Goal: Task Accomplishment & Management: Manage account settings

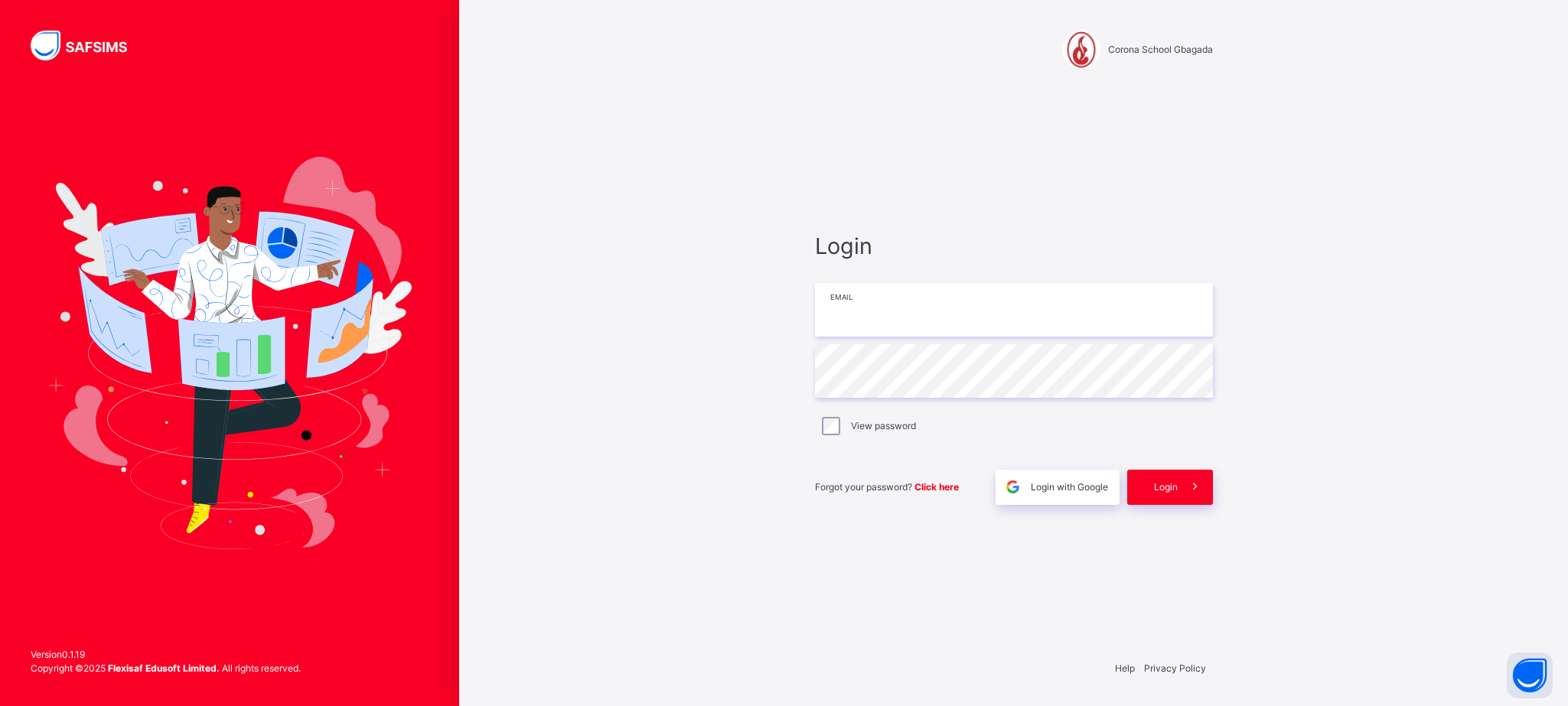
click at [922, 291] on input "email" at bounding box center [1014, 309] width 398 height 53
type input "**********"
click at [1152, 491] on div "Login" at bounding box center [1170, 487] width 86 height 35
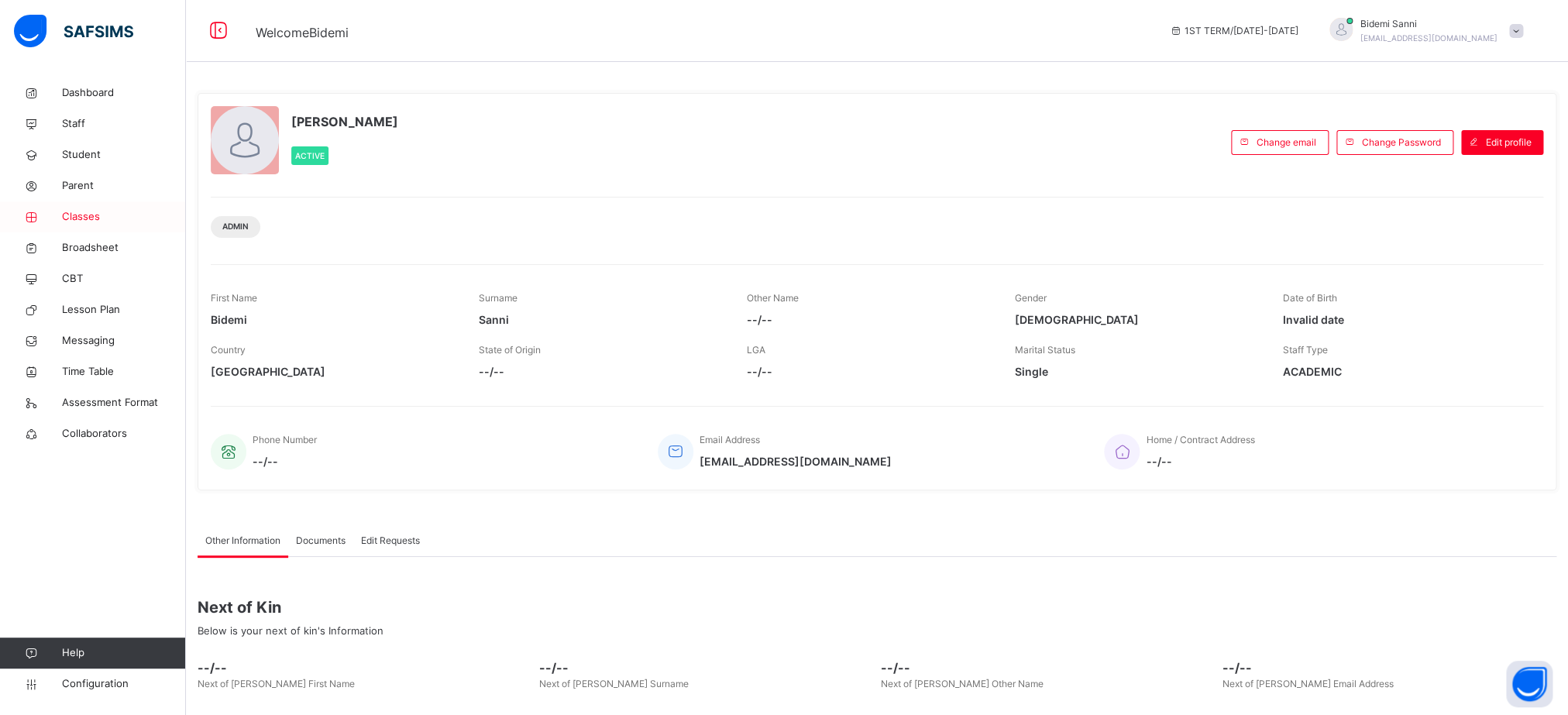
click at [76, 221] on span "Classes" at bounding box center [124, 217] width 124 height 15
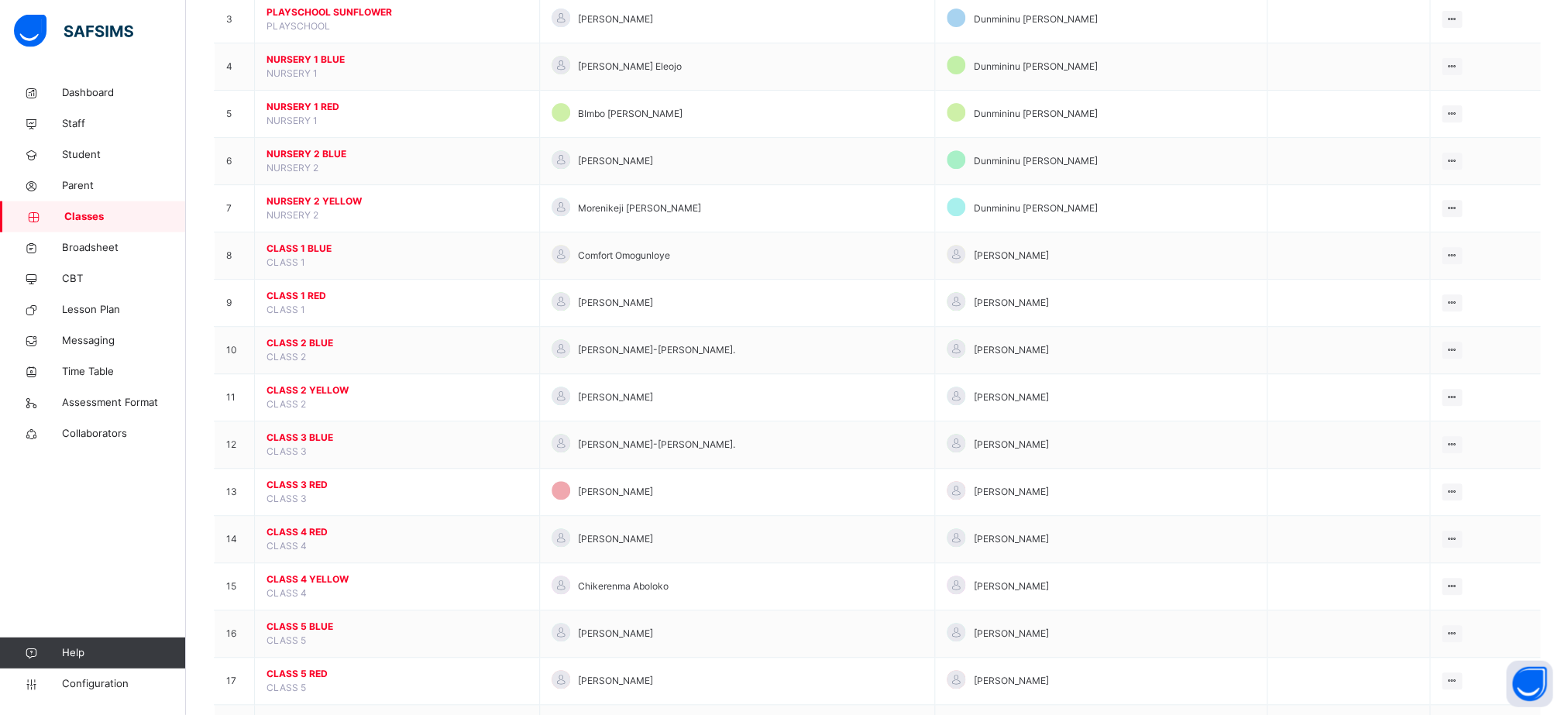
scroll to position [289, 0]
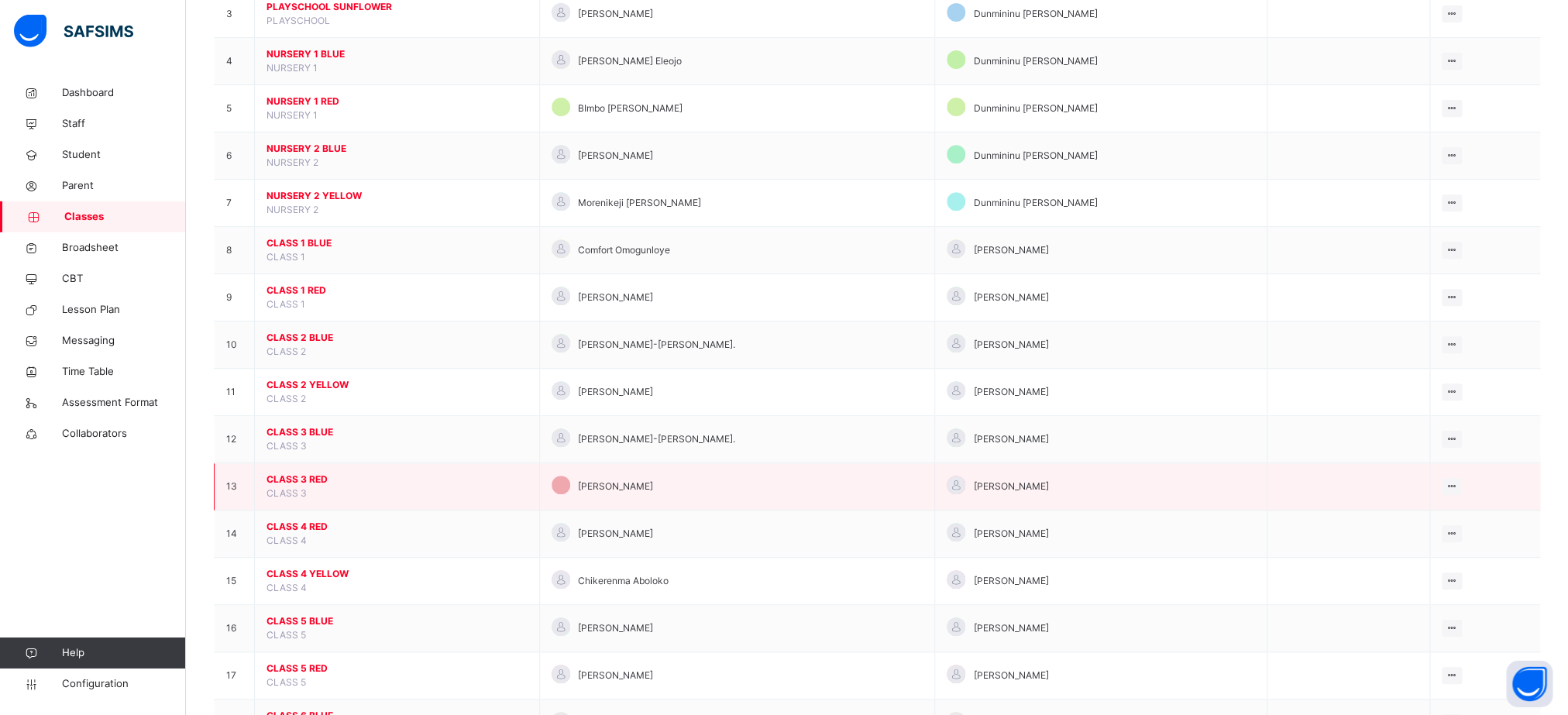
click at [323, 487] on span "CLASS 3 RED" at bounding box center [397, 479] width 261 height 14
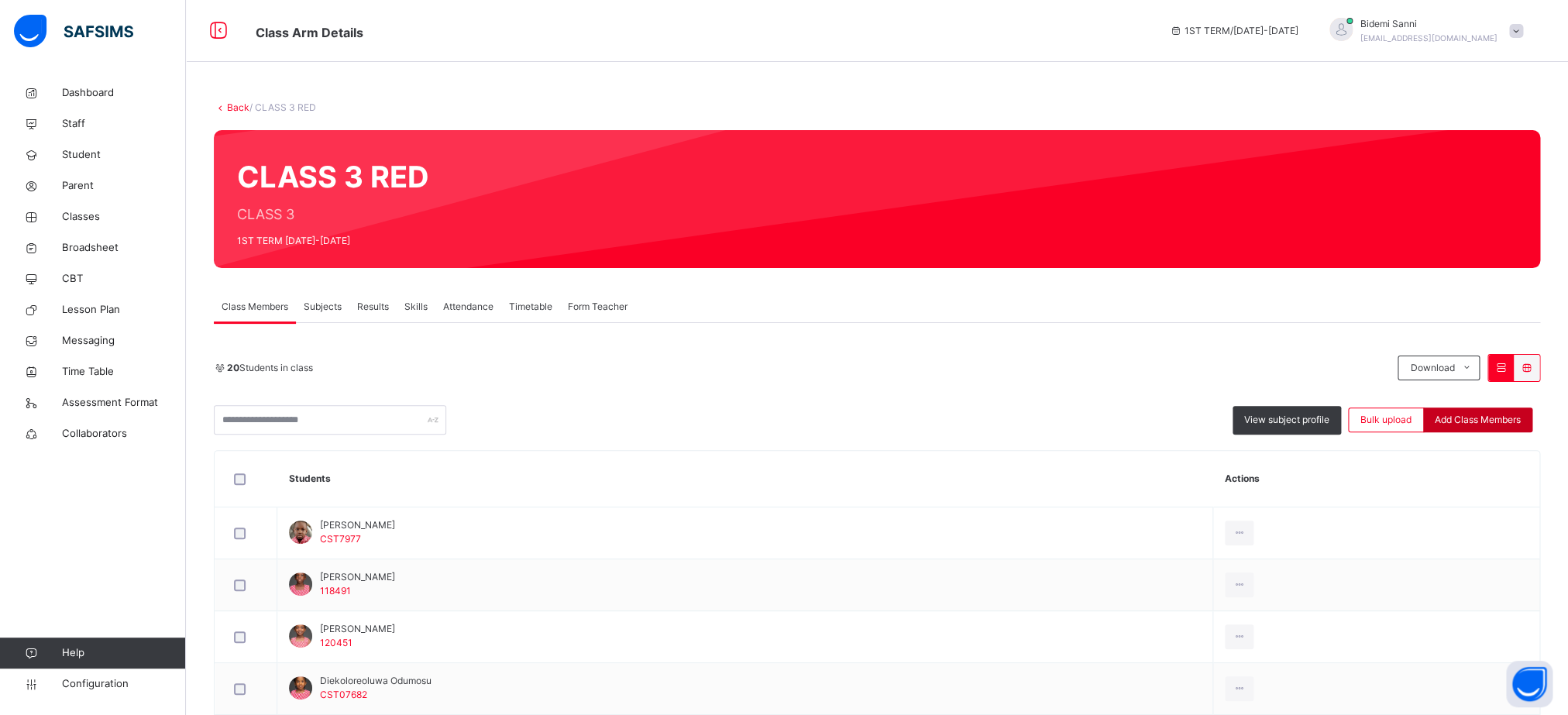
click at [1521, 423] on span "Add Class Members" at bounding box center [1477, 420] width 86 height 14
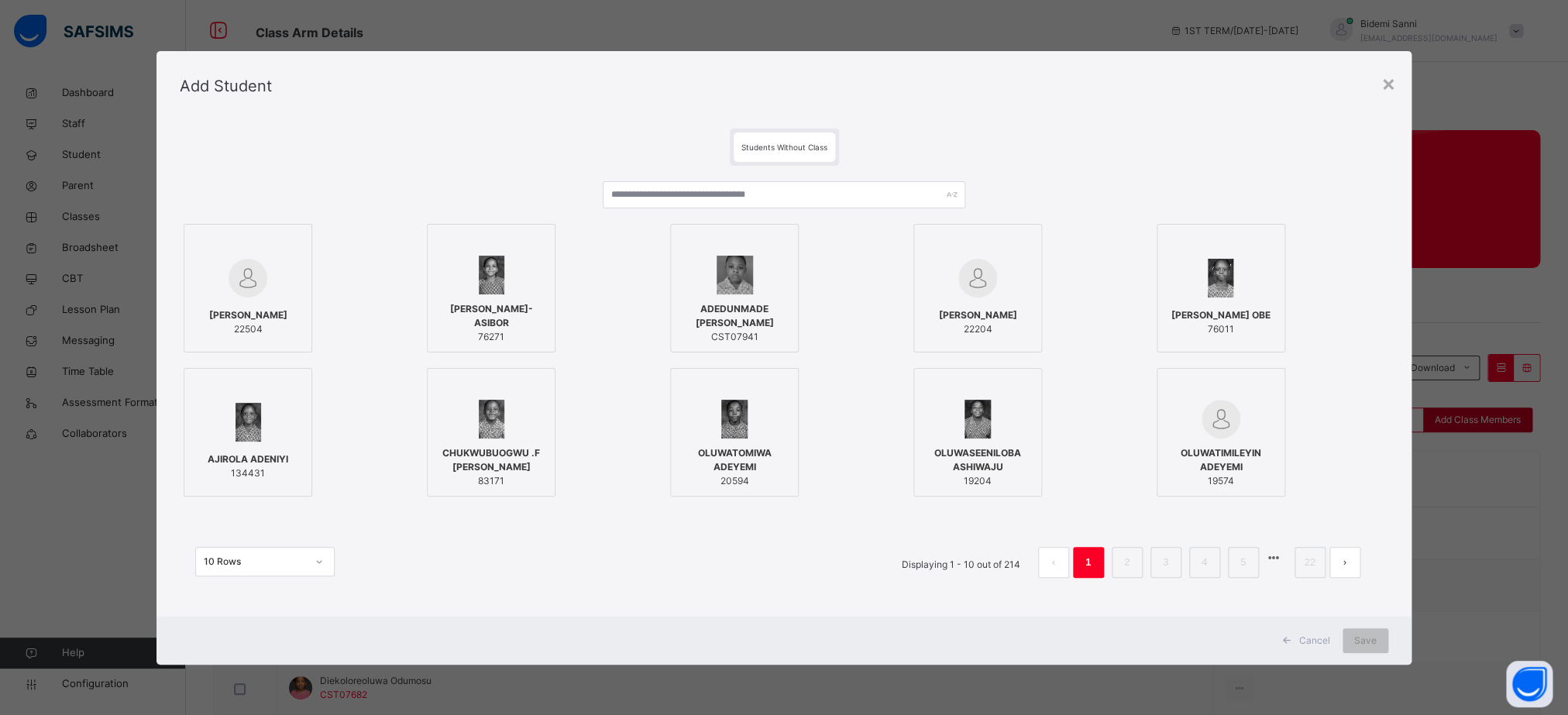
click at [1537, 423] on div "× Add Student Students Without Class [PERSON_NAME] 22504 [PERSON_NAME]-ASIBOR 7…" at bounding box center [784, 358] width 1568 height 715
drag, startPoint x: 718, startPoint y: 175, endPoint x: 709, endPoint y: 190, distance: 17.5
click at [709, 190] on div "[PERSON_NAME] 22504 [PERSON_NAME]-ASIBOR 76271 ADEDUNMADE [PERSON_NAME] CST0794…" at bounding box center [784, 388] width 1208 height 443
click at [709, 190] on input "text" at bounding box center [784, 194] width 362 height 27
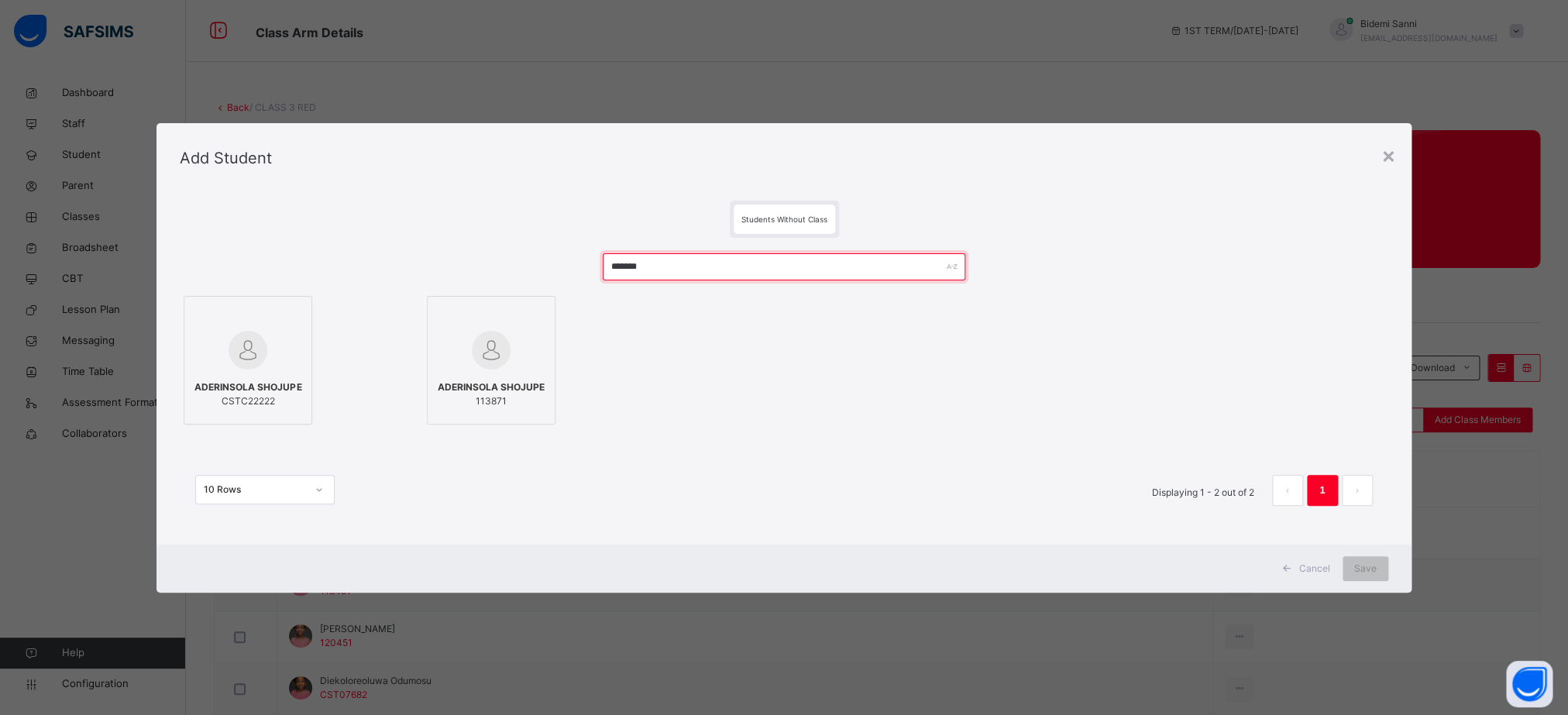
type input "*******"
click at [299, 391] on label "ADERINSOLA SHOJUPE CSTC22222" at bounding box center [248, 360] width 128 height 128
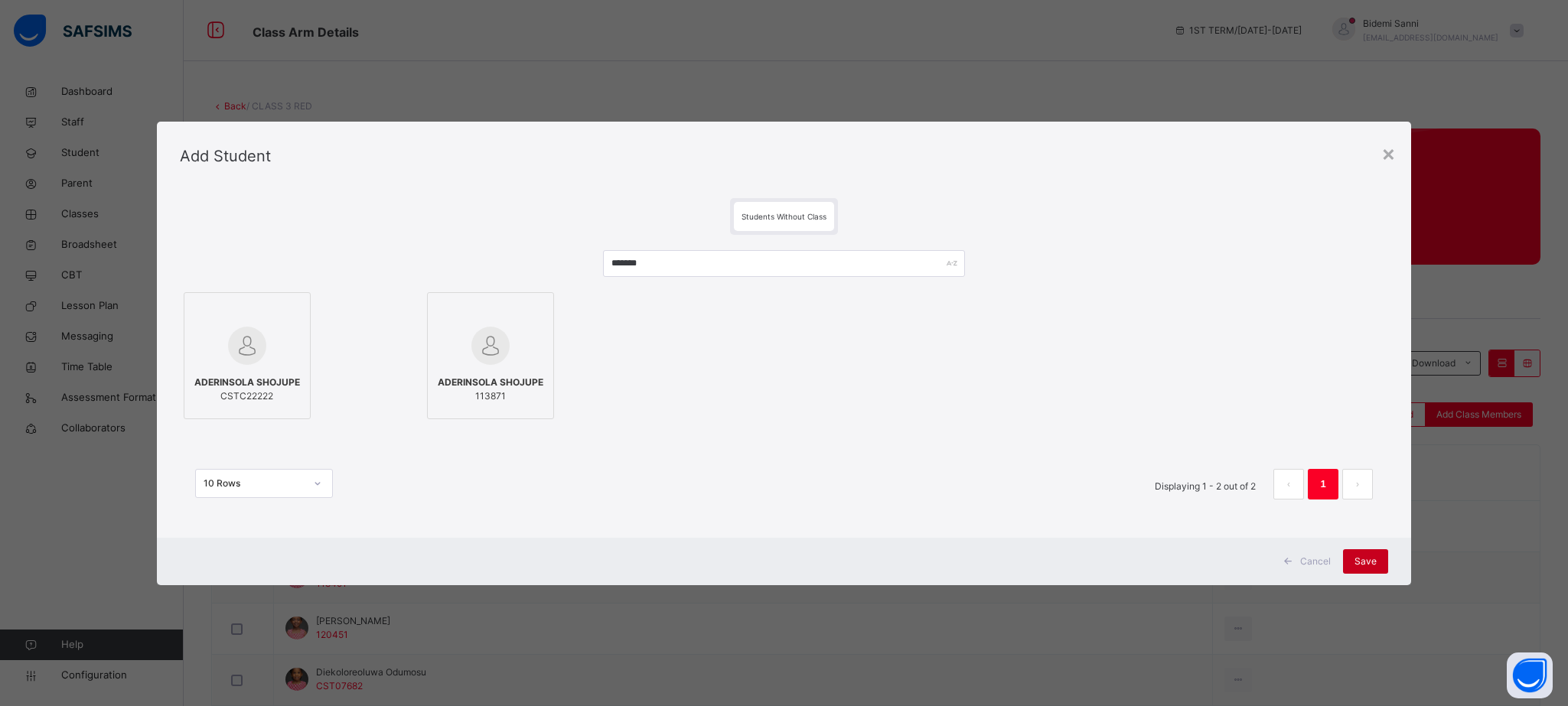
click at [1377, 564] on span "Save" at bounding box center [1366, 561] width 22 height 14
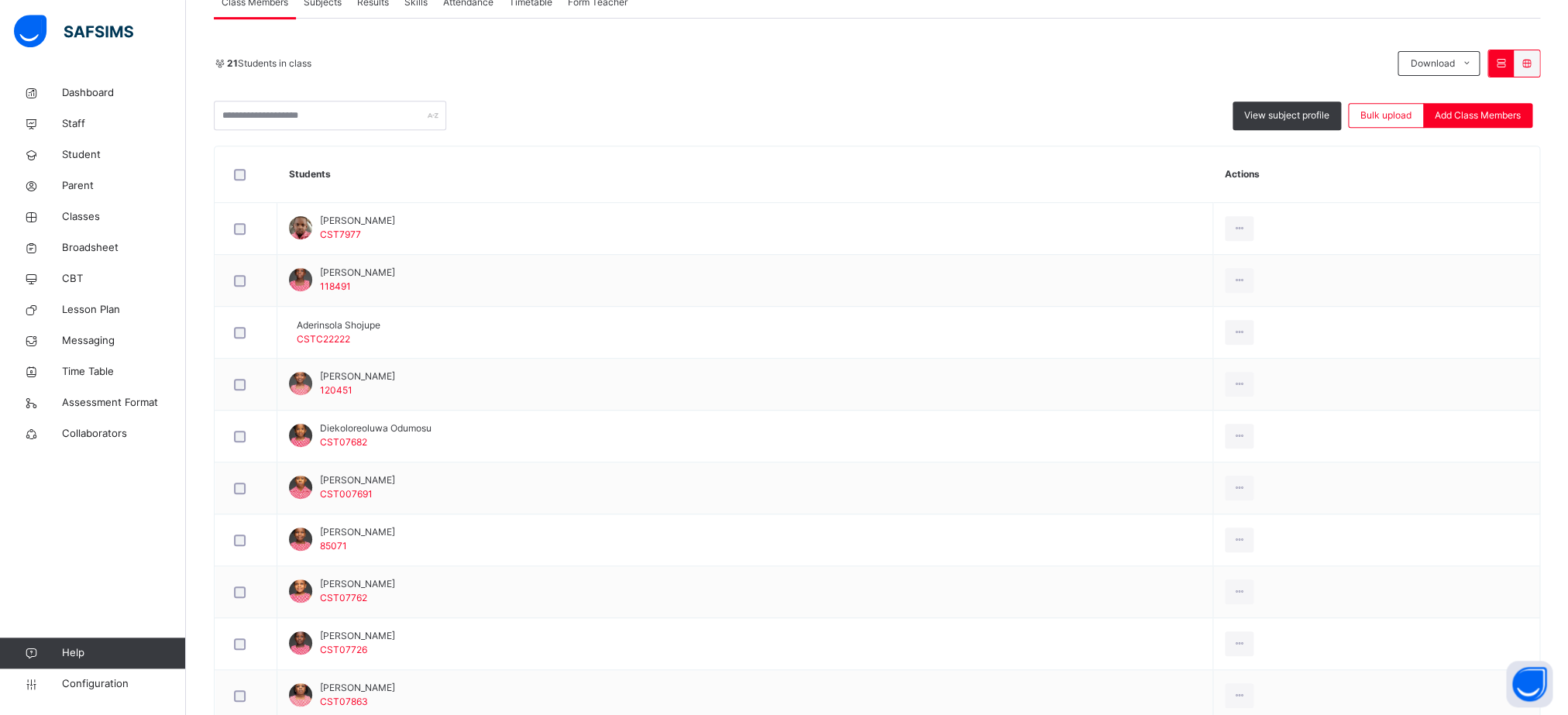
scroll to position [310, 0]
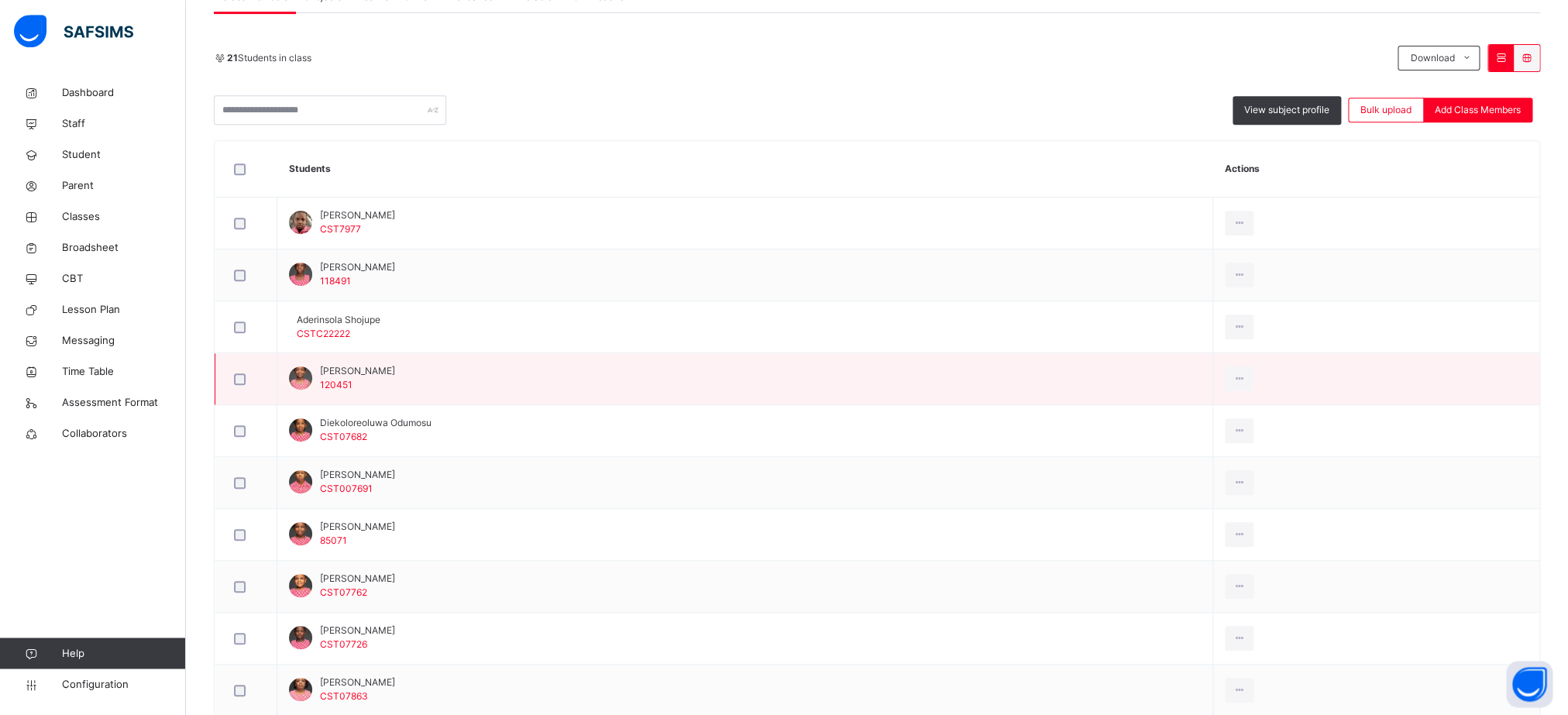
click at [395, 373] on span "[PERSON_NAME]" at bounding box center [358, 371] width 75 height 14
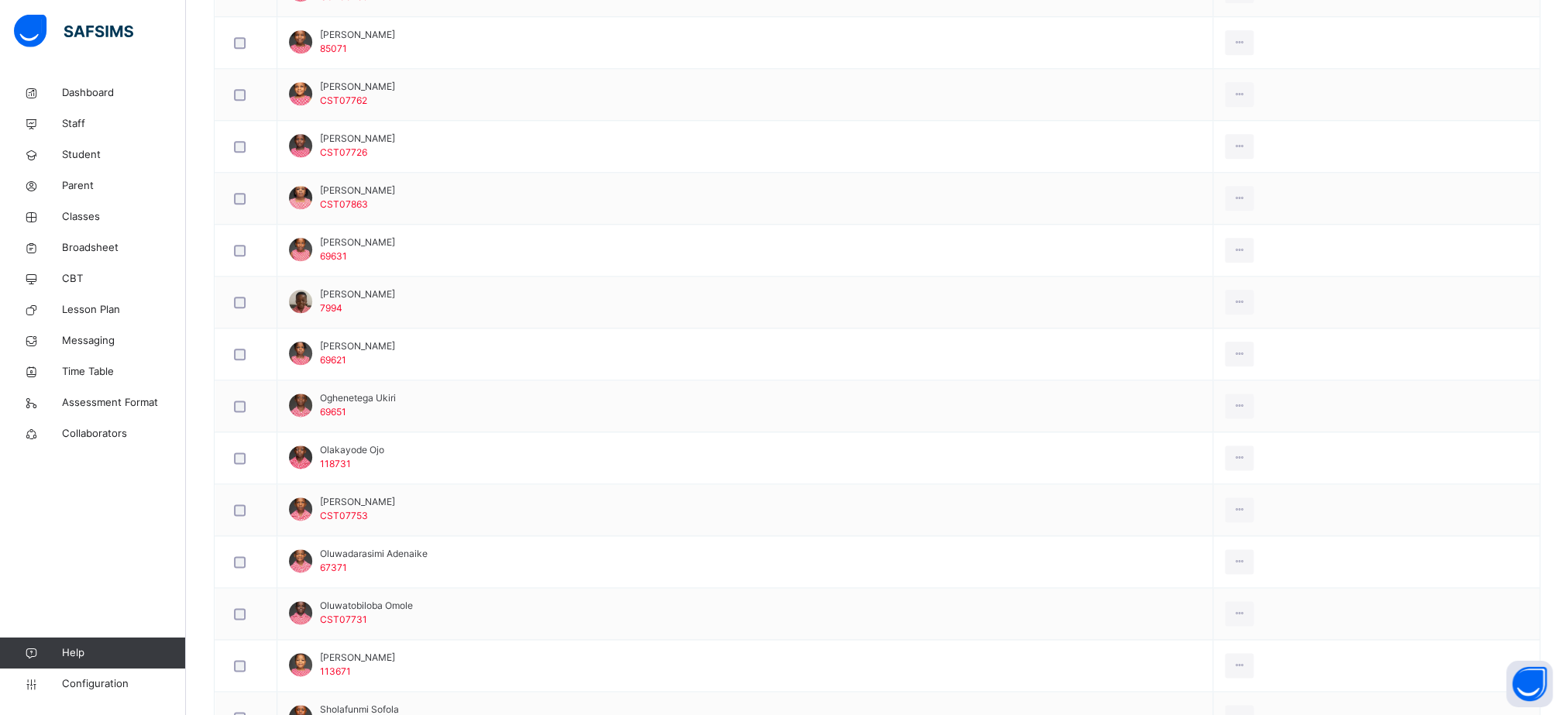
scroll to position [791, 0]
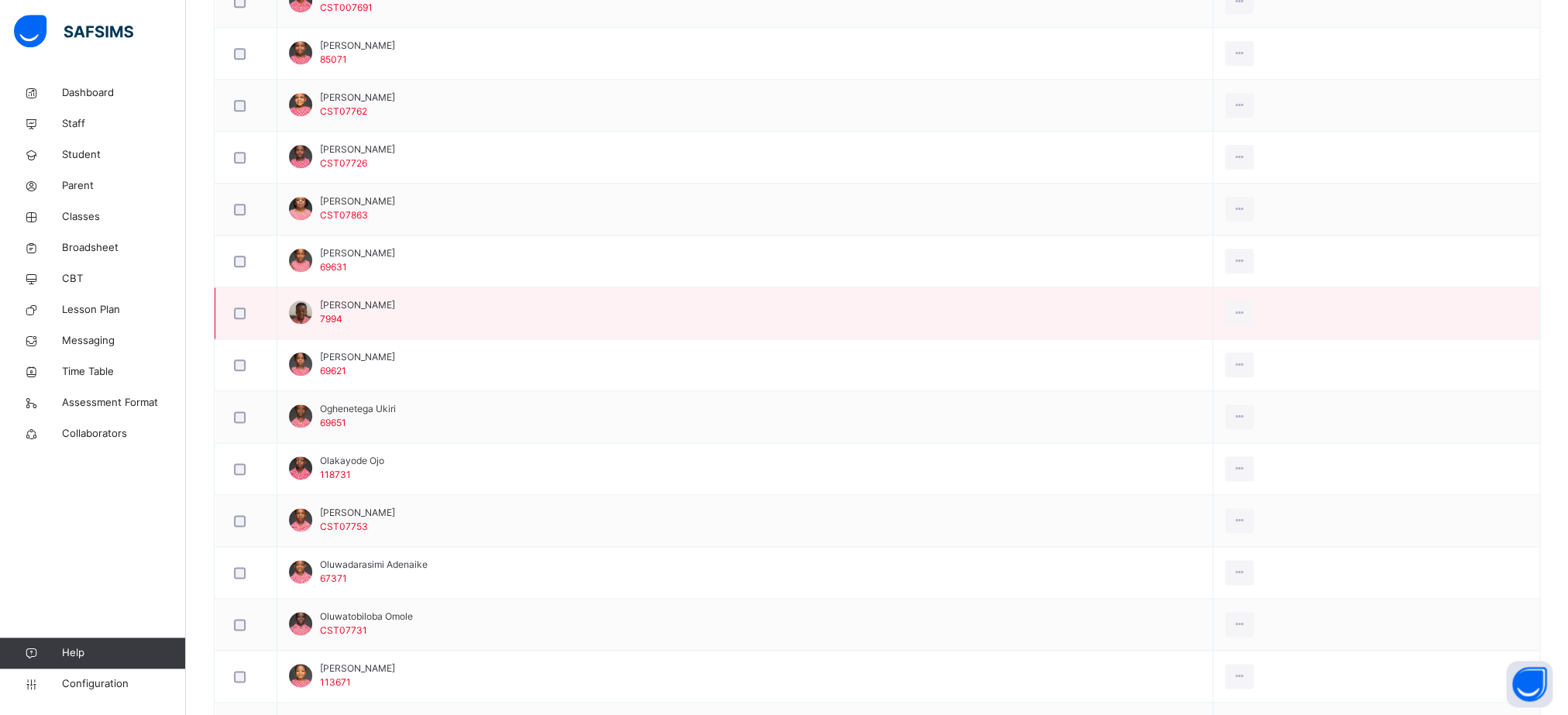
click at [635, 296] on td "[PERSON_NAME] 7994" at bounding box center [745, 313] width 936 height 52
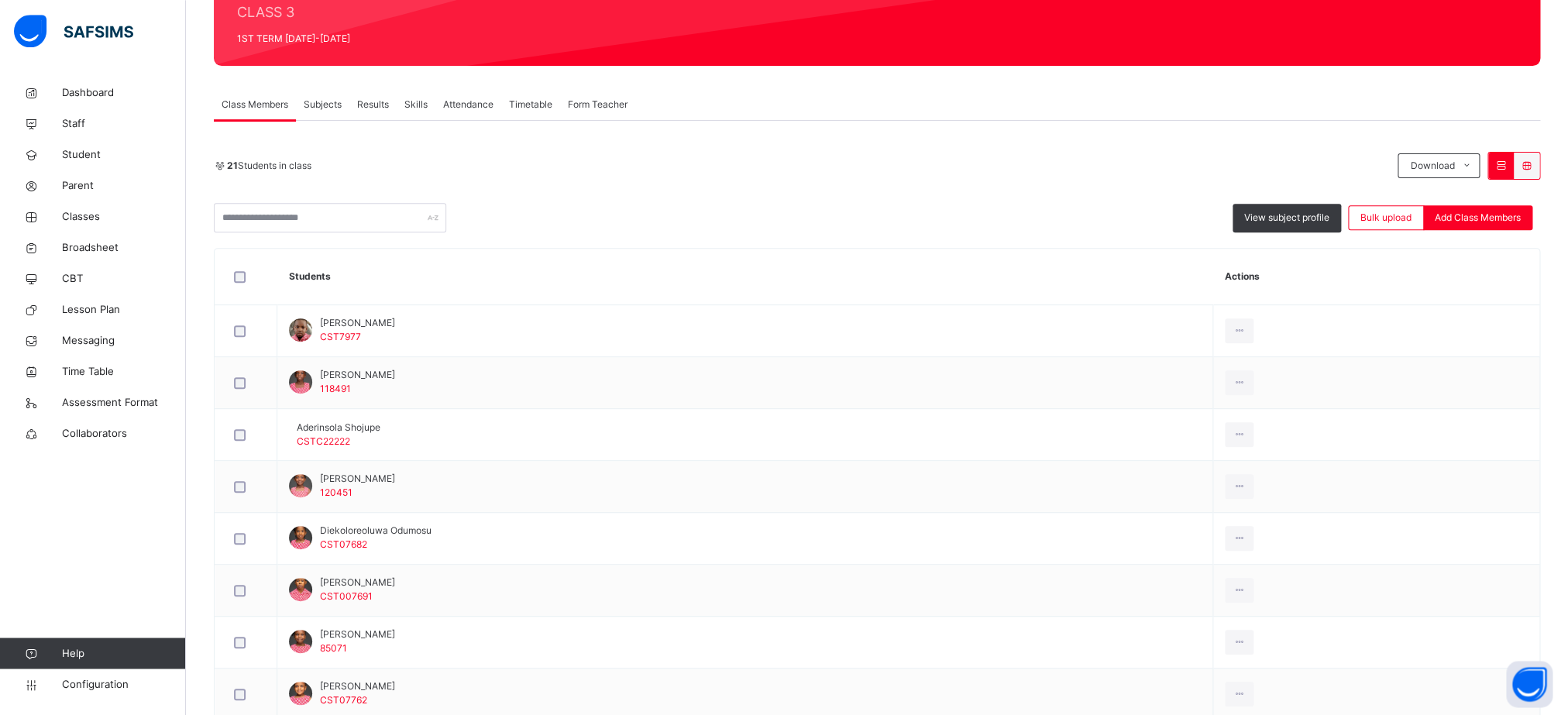
scroll to position [193, 0]
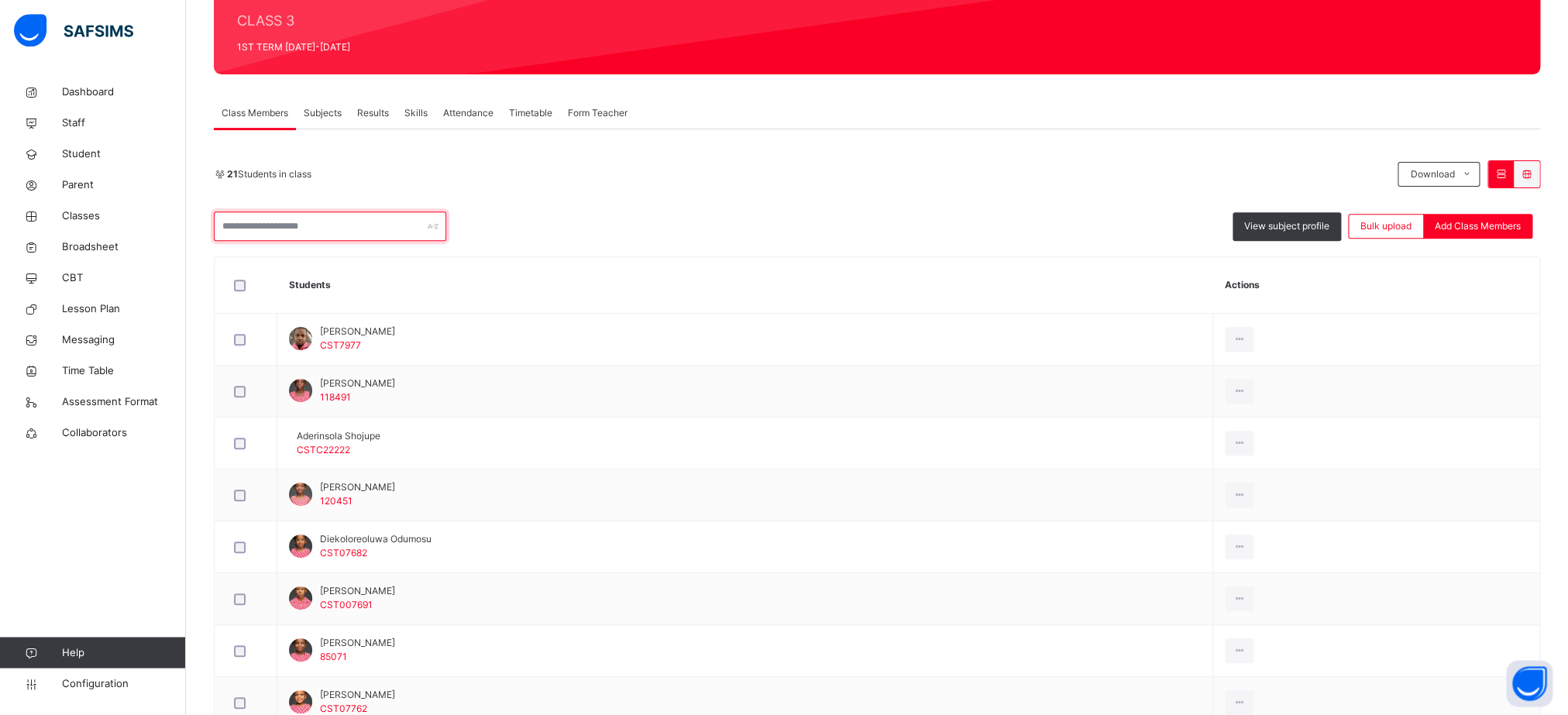
click at [309, 215] on input "text" at bounding box center [330, 226] width 232 height 29
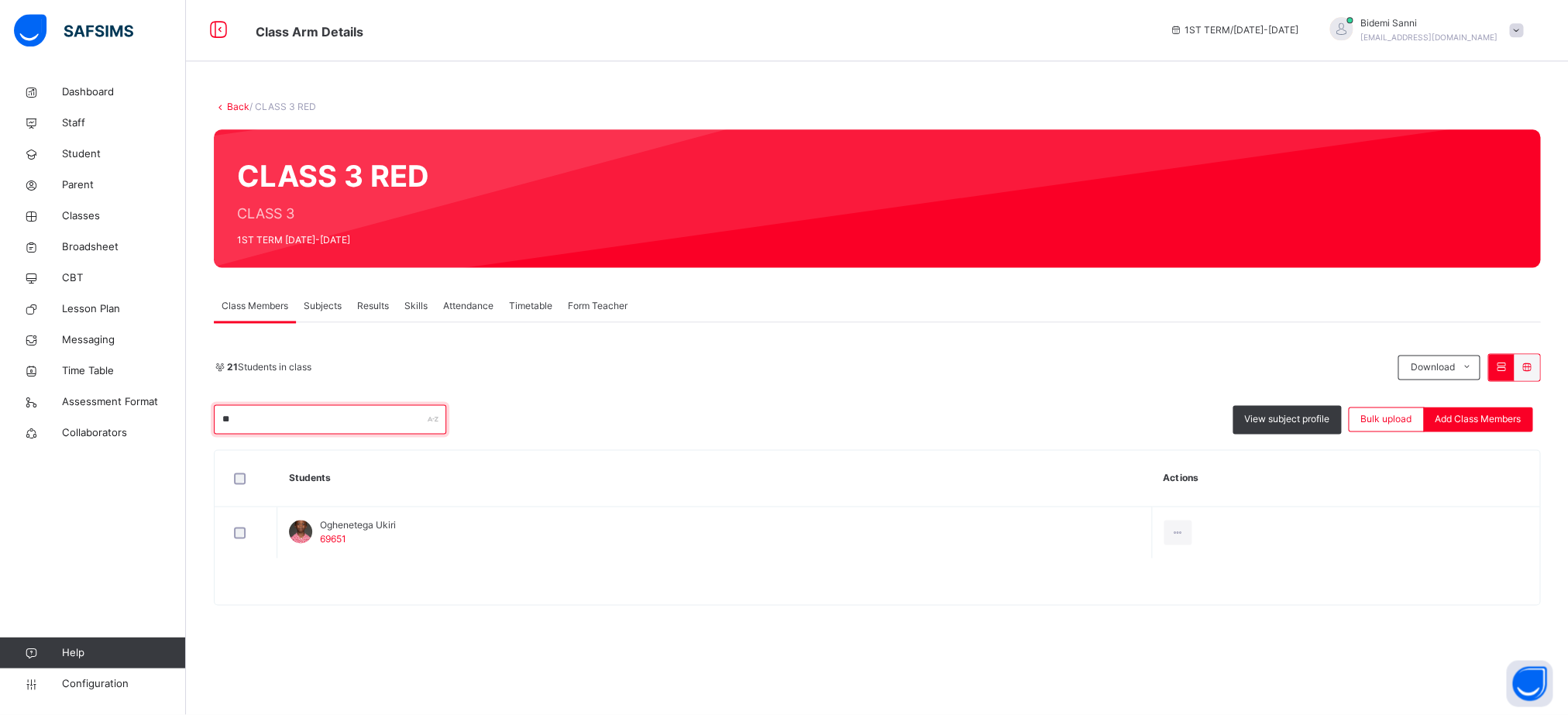
scroll to position [0, 0]
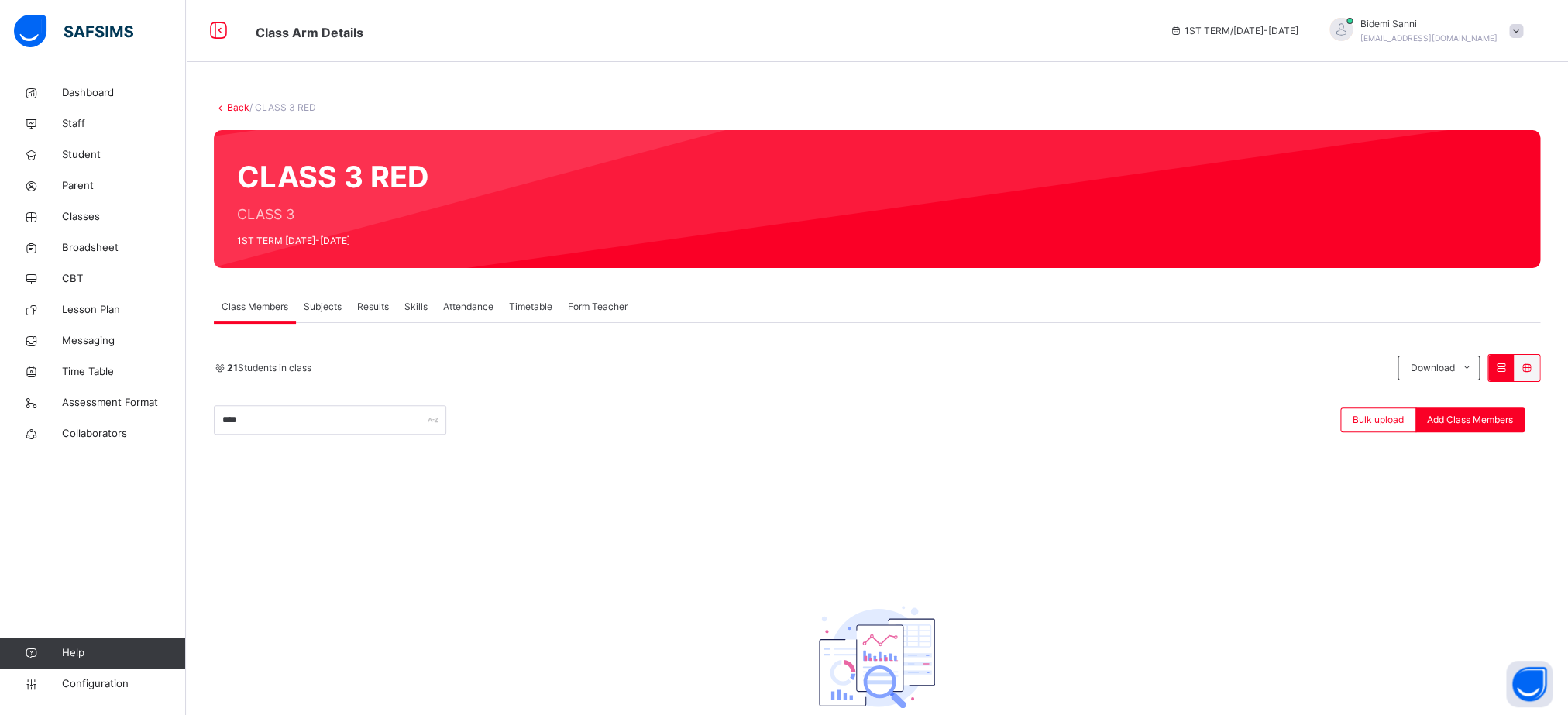
click at [309, 214] on div "CLASS 3 RED CLASS 3 1ST TERM [DATE]-[DATE]" at bounding box center [877, 199] width 1326 height 138
click at [265, 427] on input "****" at bounding box center [330, 420] width 232 height 29
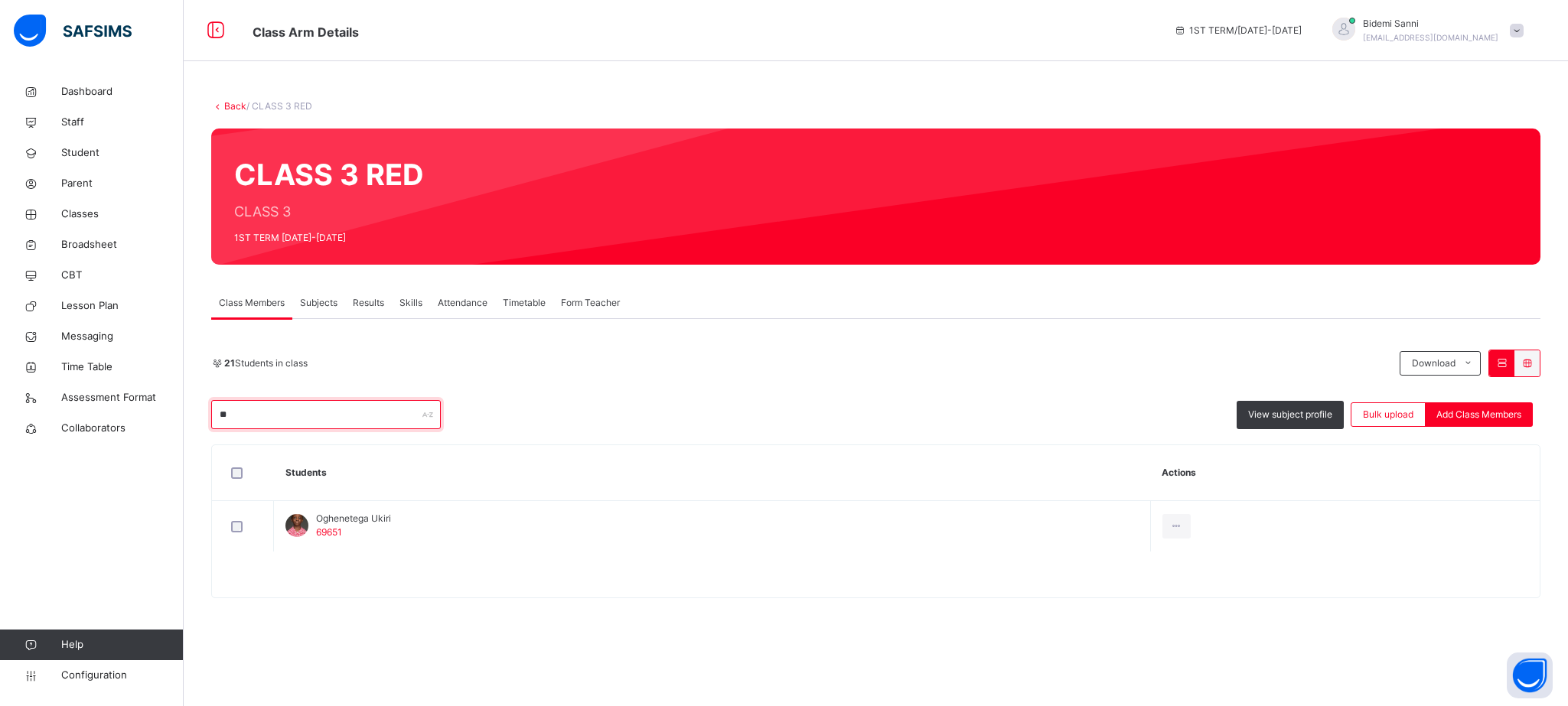
type input "*"
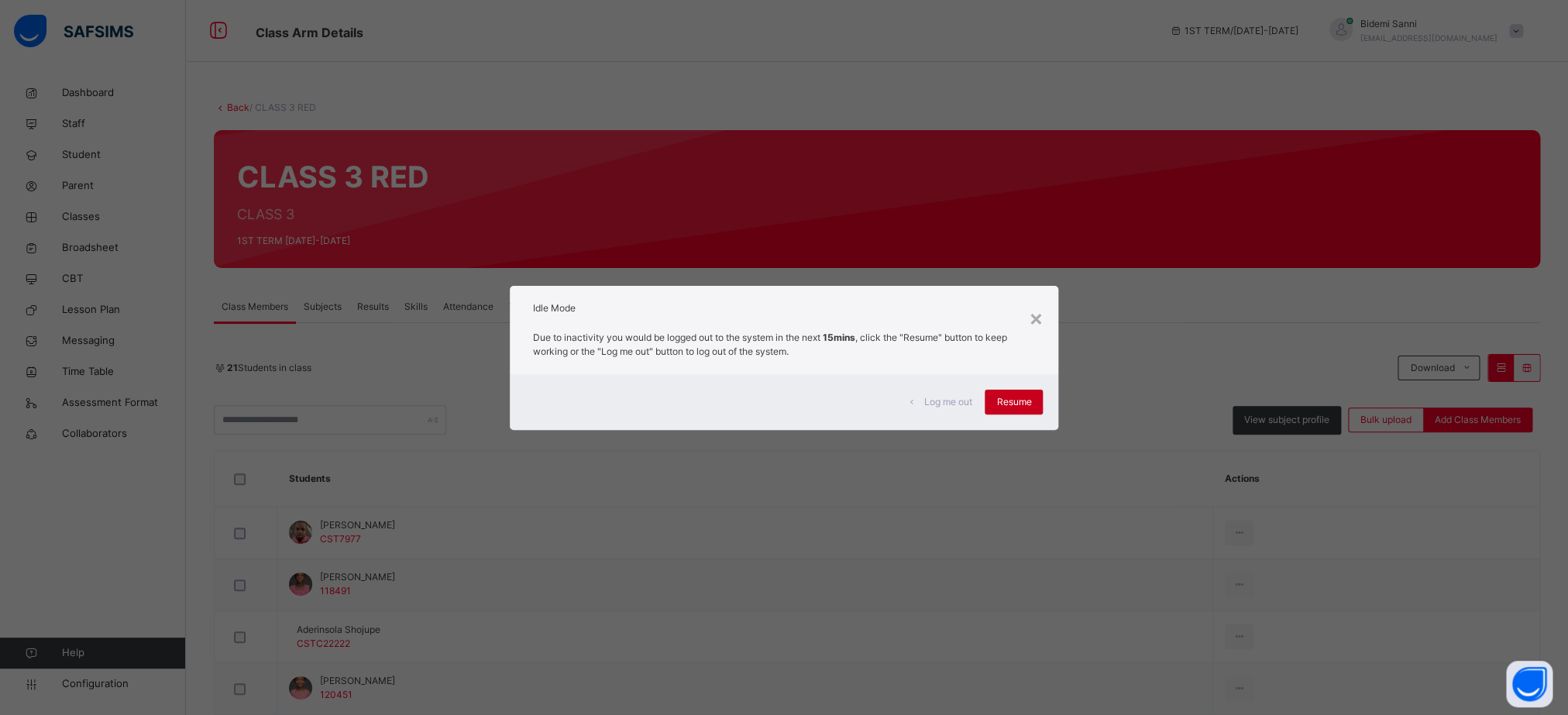
click at [1023, 407] on span "Resume" at bounding box center [1013, 402] width 35 height 14
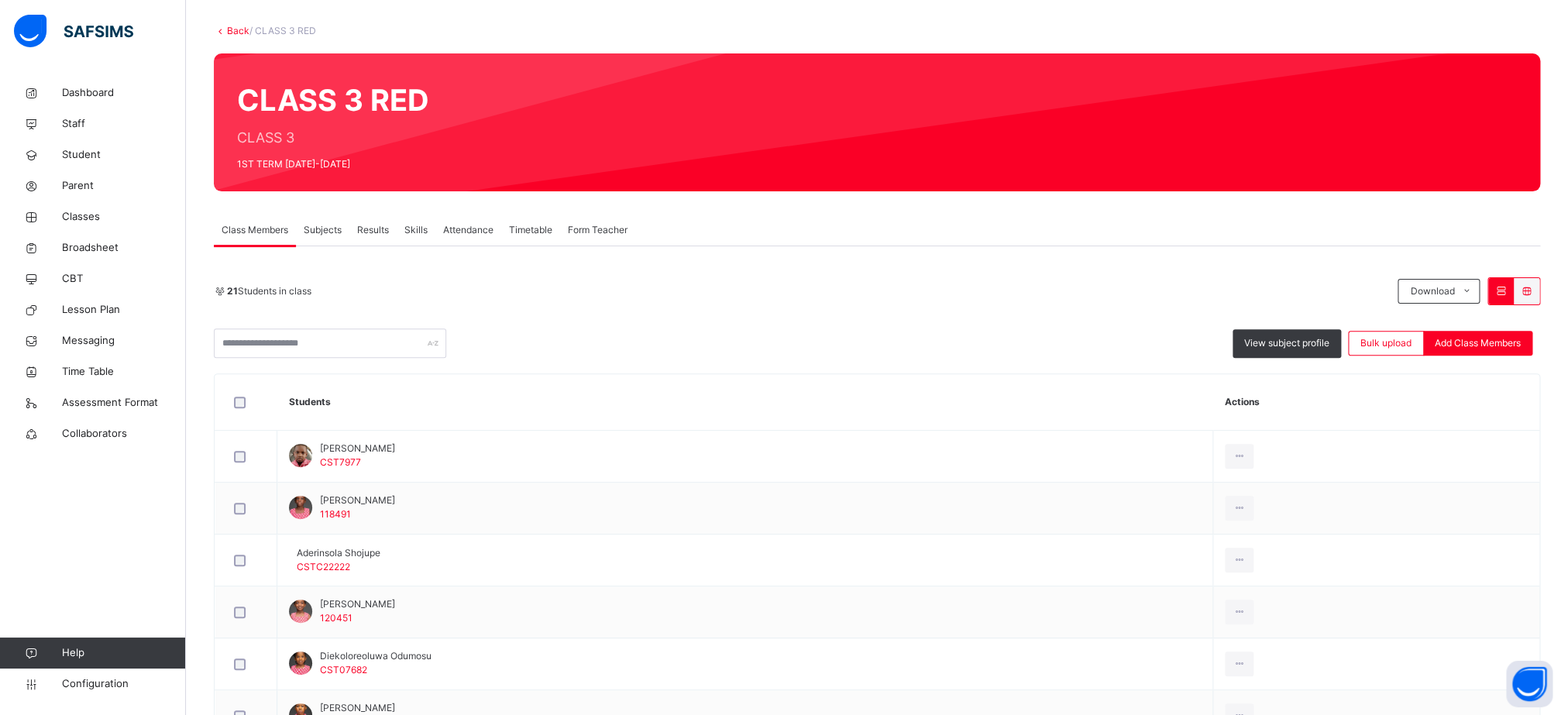
scroll to position [89, 0]
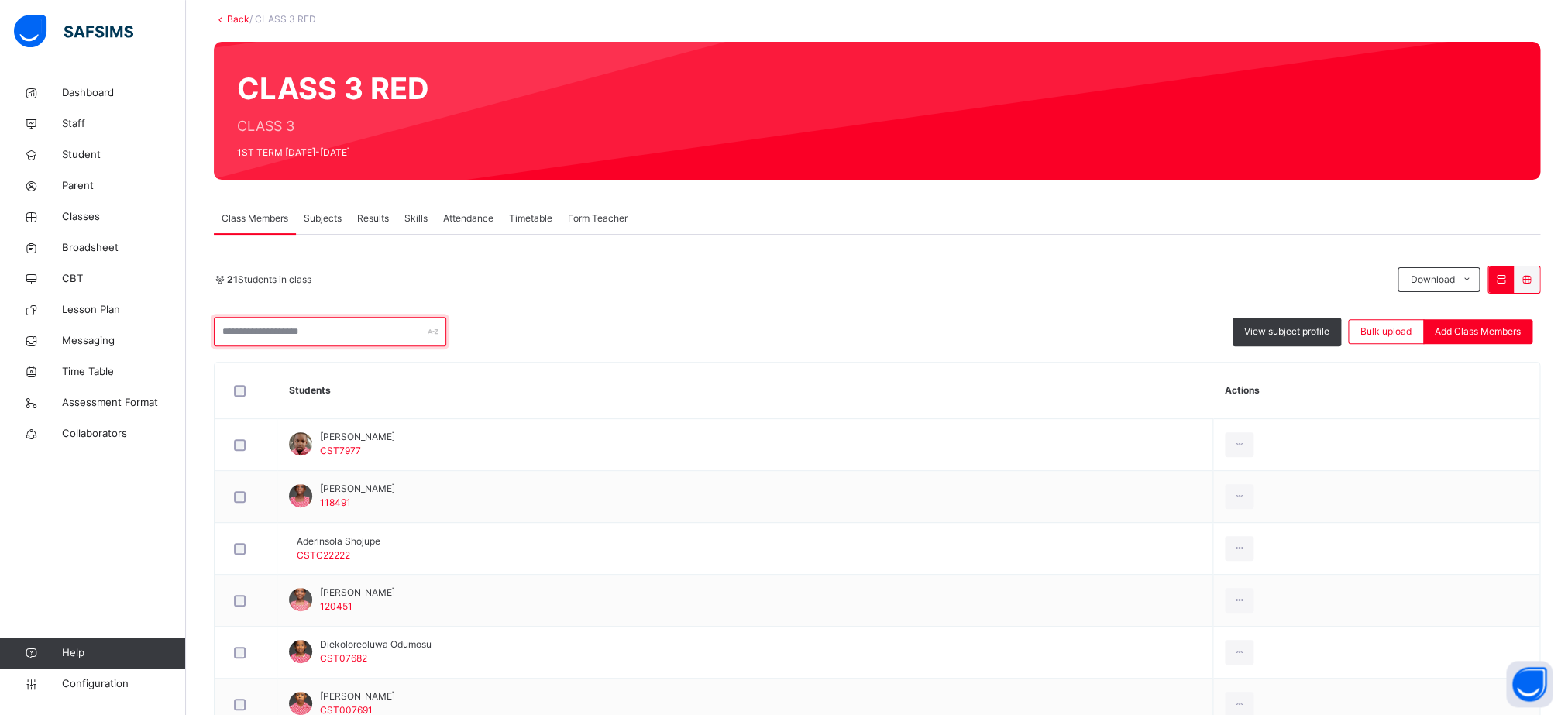
click at [414, 335] on input "text" at bounding box center [330, 331] width 232 height 29
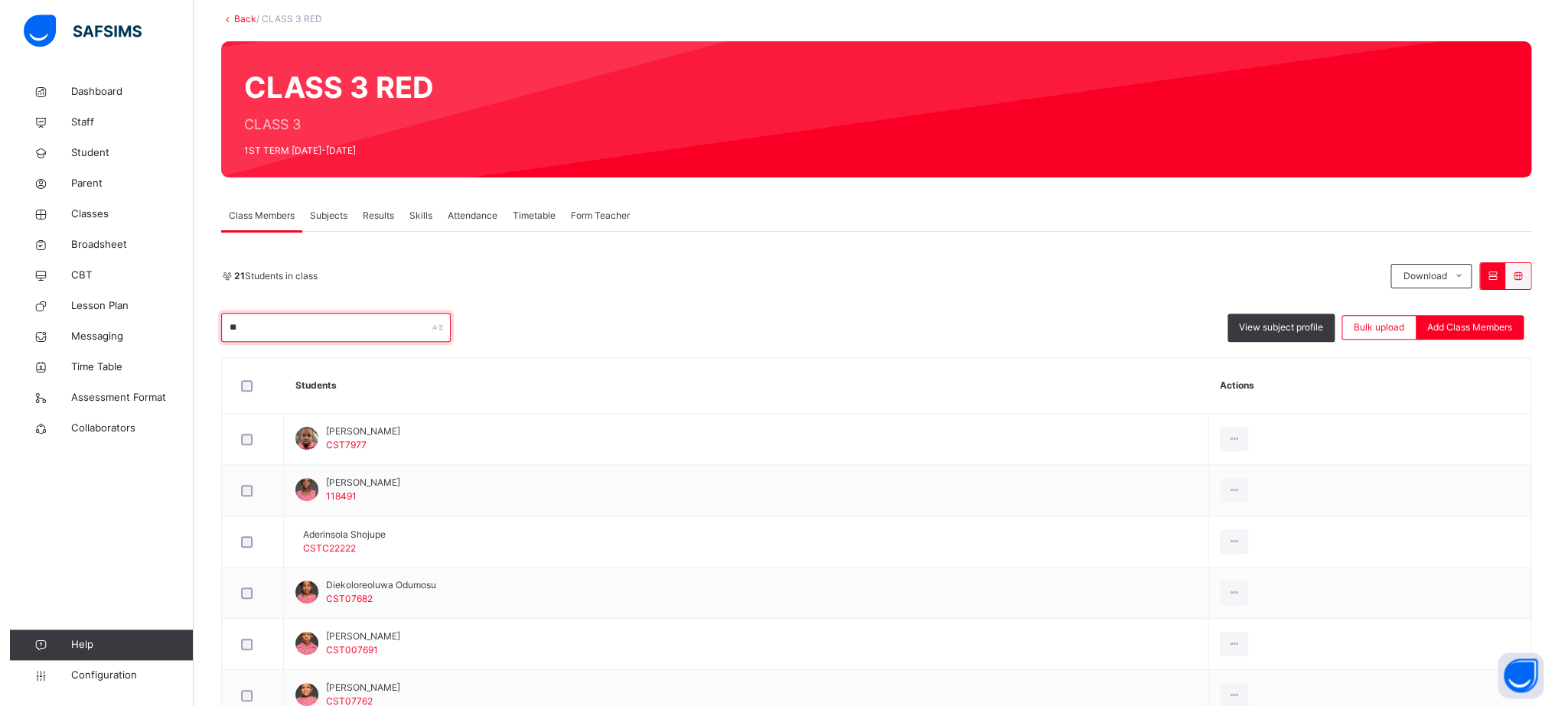
scroll to position [0, 0]
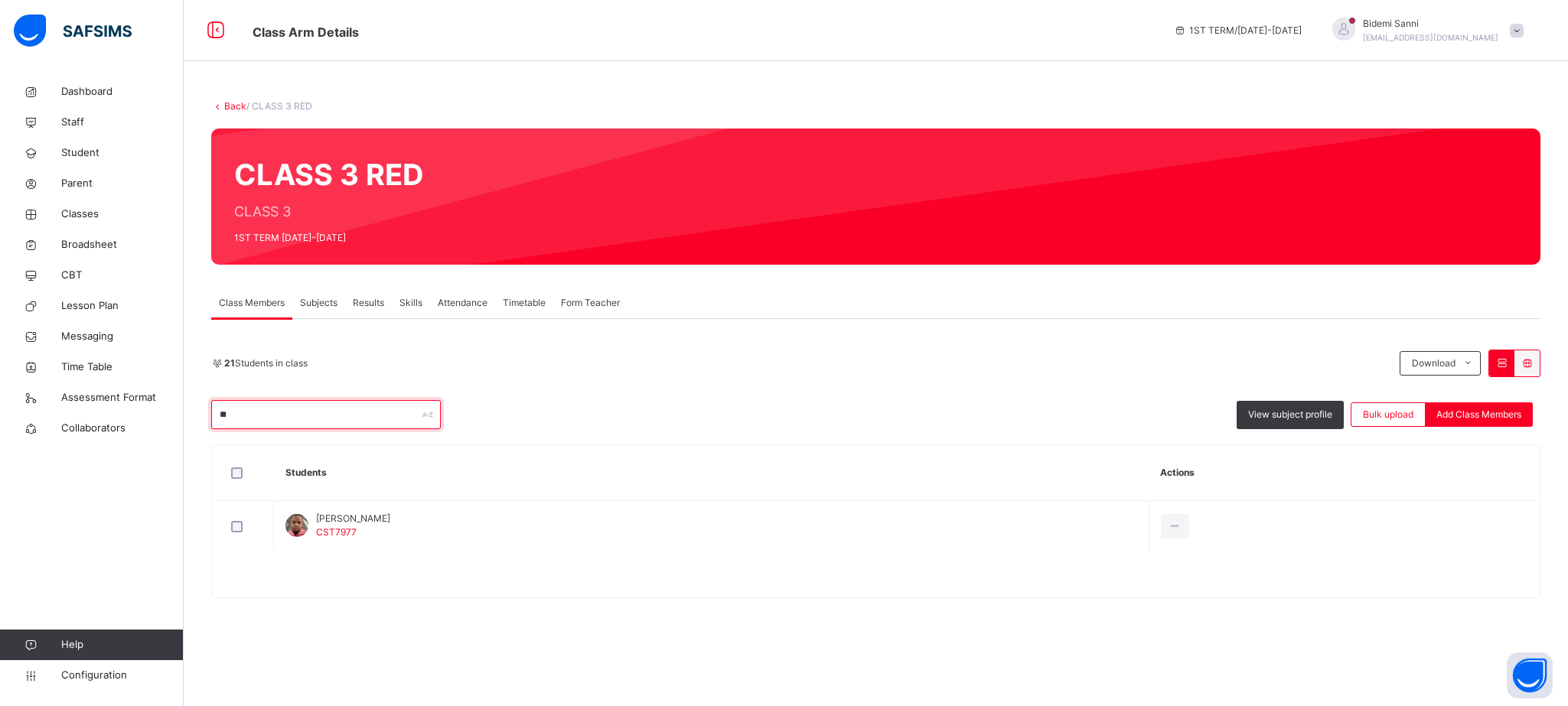
type input "*"
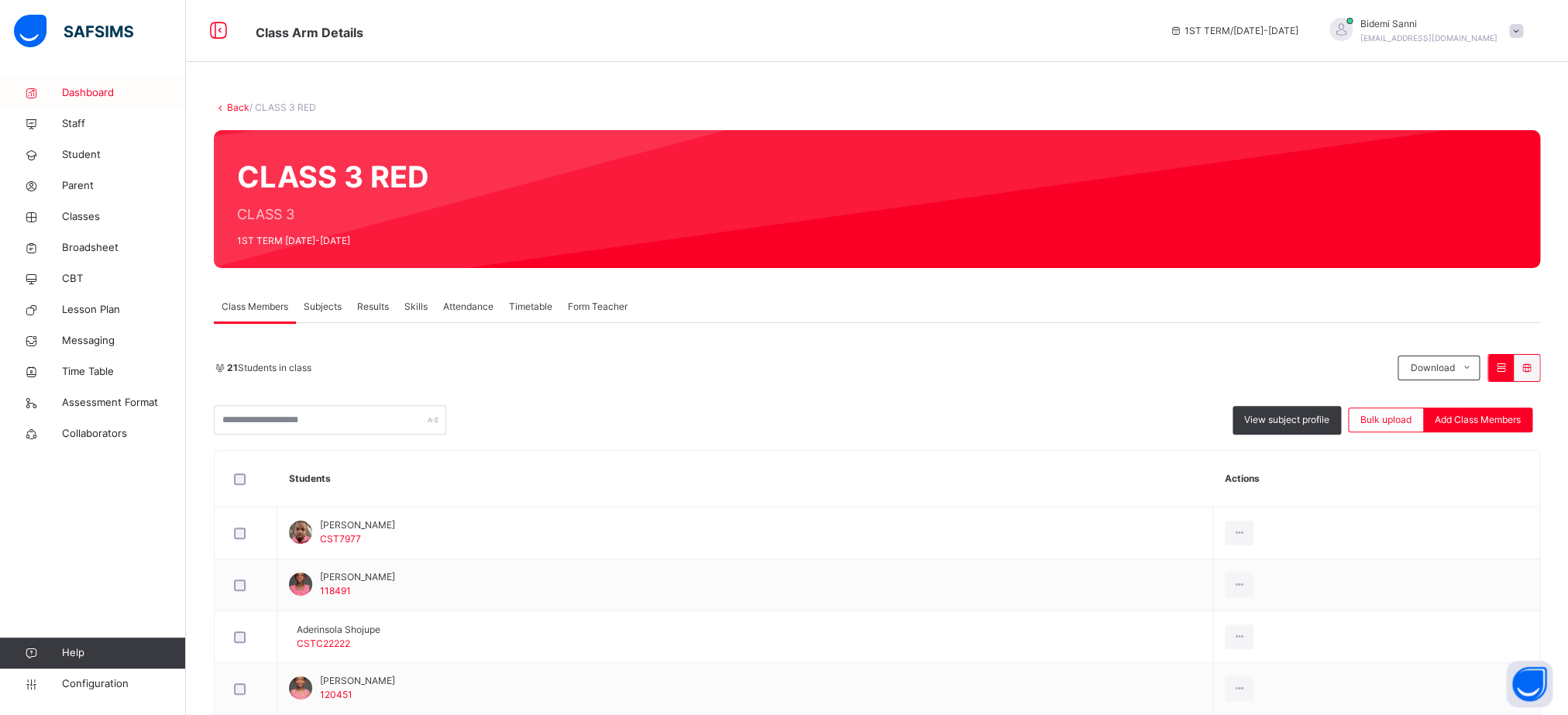
click at [104, 78] on link "Dashboard" at bounding box center [92, 92] width 186 height 31
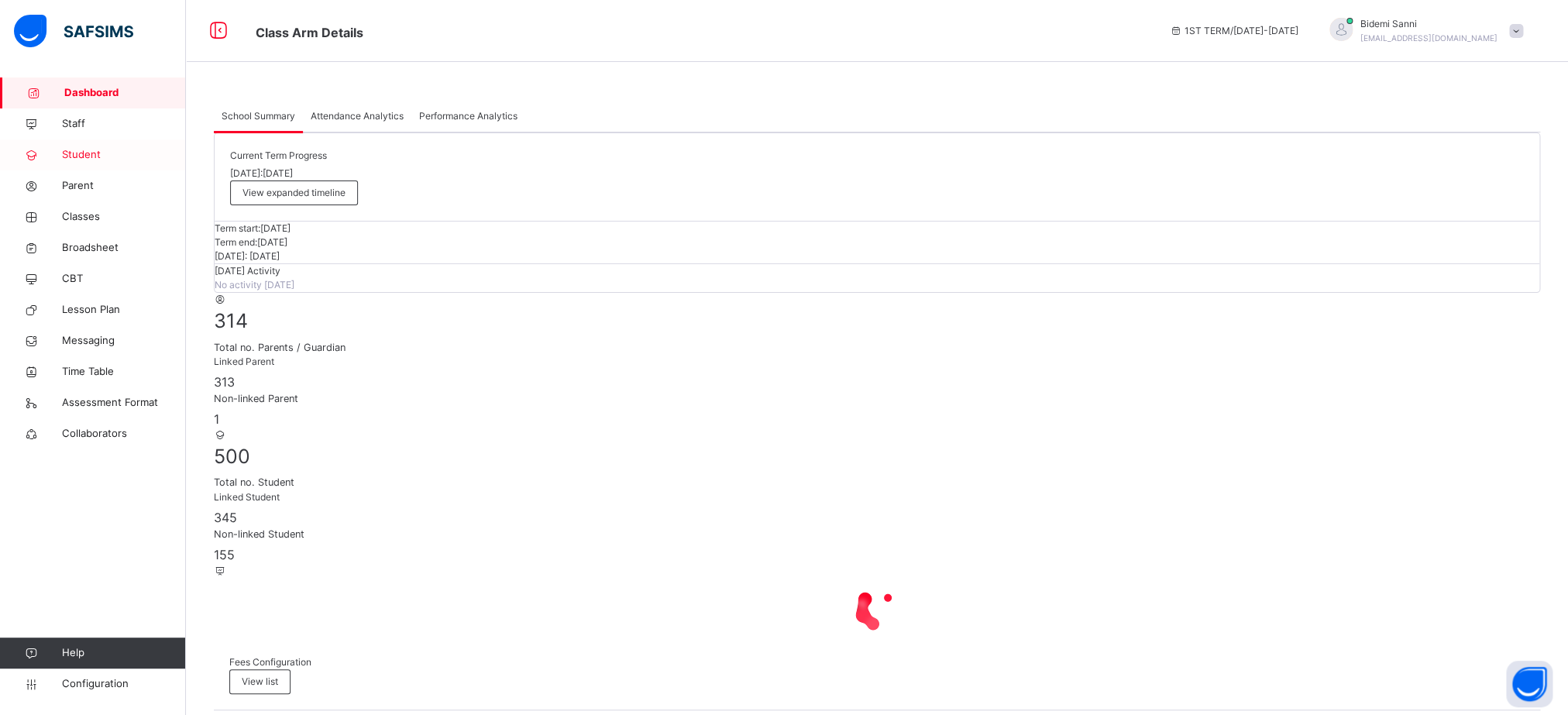
click at [104, 165] on link "Student" at bounding box center [92, 155] width 186 height 31
